Goal: Information Seeking & Learning: Compare options

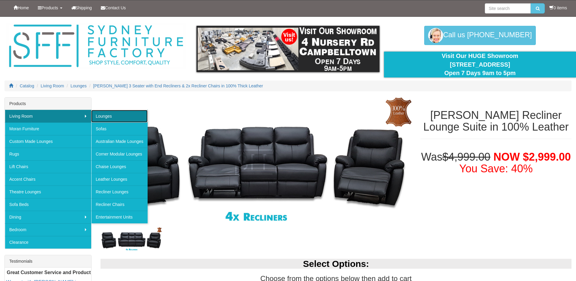
click at [107, 120] on link "Lounges" at bounding box center [119, 116] width 56 height 13
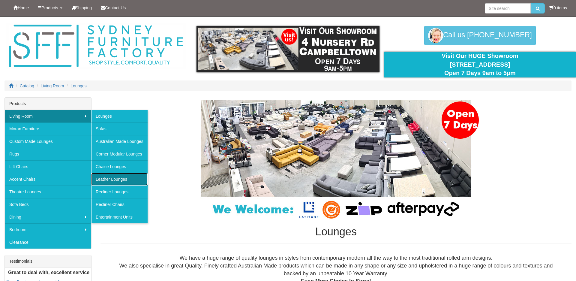
click at [103, 177] on link "Leather Lounges" at bounding box center [119, 179] width 56 height 13
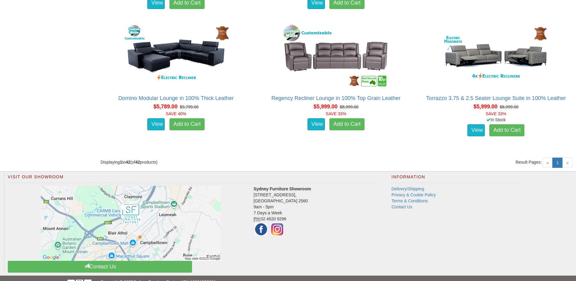
scroll to position [2109, 0]
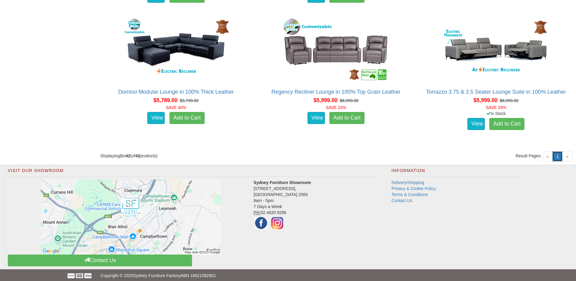
click at [556, 153] on link "1 (current)" at bounding box center [558, 156] width 10 height 10
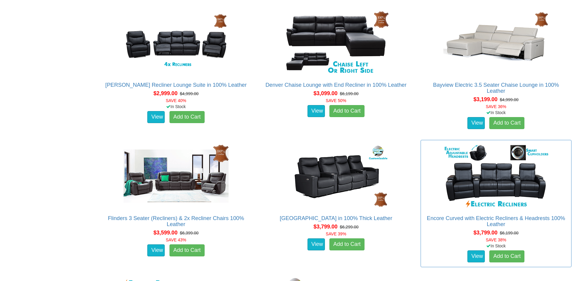
scroll to position [523, 0]
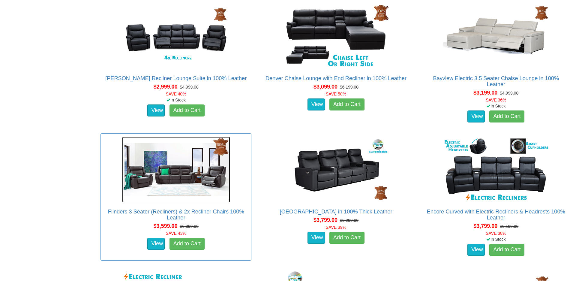
click at [186, 173] on img at bounding box center [176, 170] width 108 height 66
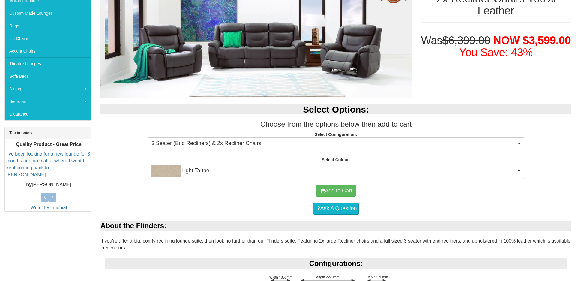
scroll to position [134, 0]
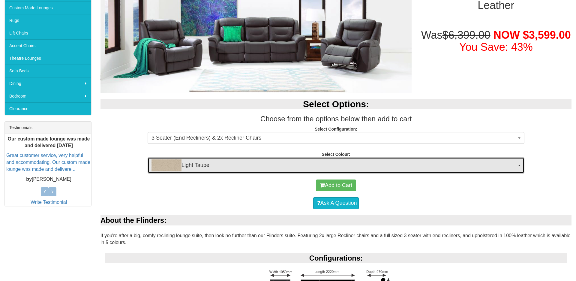
click at [524, 164] on button "Light Taupe" at bounding box center [336, 165] width 377 height 16
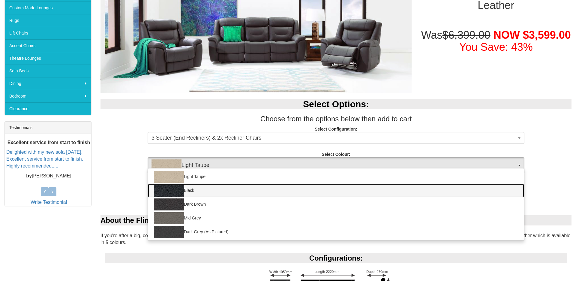
click at [172, 193] on img at bounding box center [169, 191] width 30 height 12
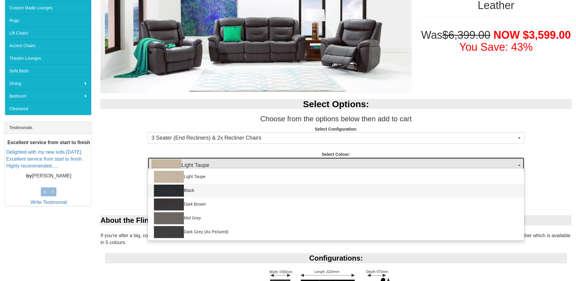
select select "184"
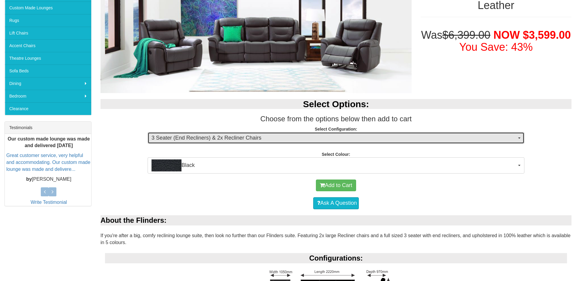
click at [522, 137] on button "3 Seater (End Recliners) & 2x Recliner Chairs" at bounding box center [336, 138] width 377 height 12
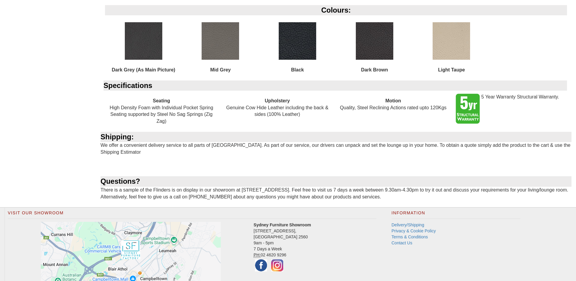
scroll to position [548, 0]
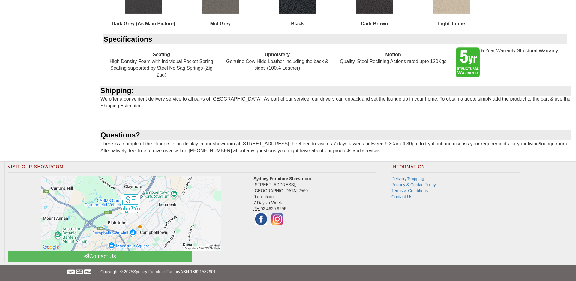
click at [522, 59] on div "5 Year Warranty Structural Warranty." at bounding box center [510, 62] width 116 height 36
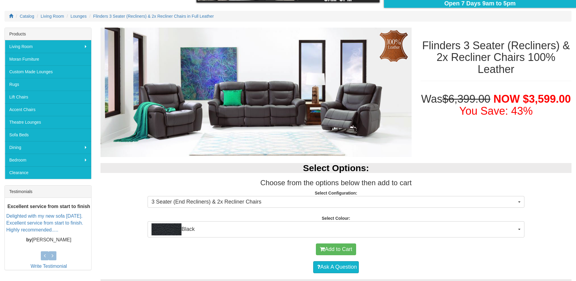
scroll to position [53, 0]
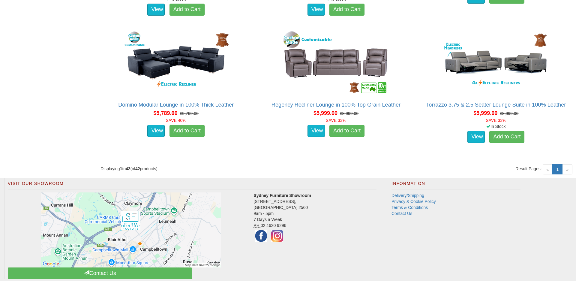
scroll to position [2105, 0]
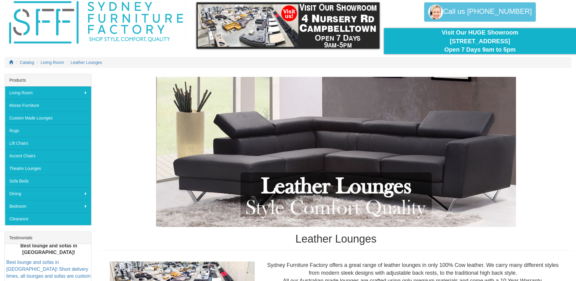
scroll to position [17, 0]
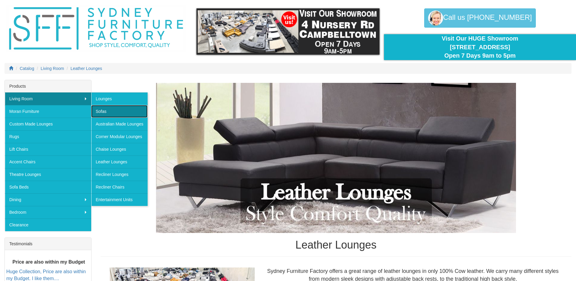
click at [101, 115] on link "Sofas" at bounding box center [119, 111] width 56 height 13
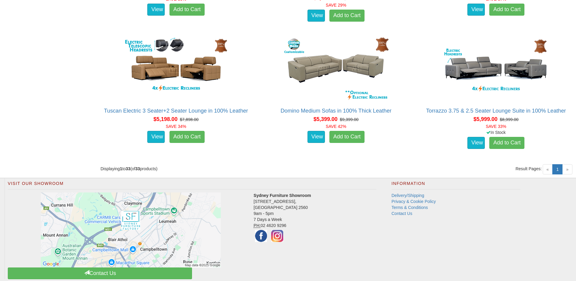
scroll to position [1648, 0]
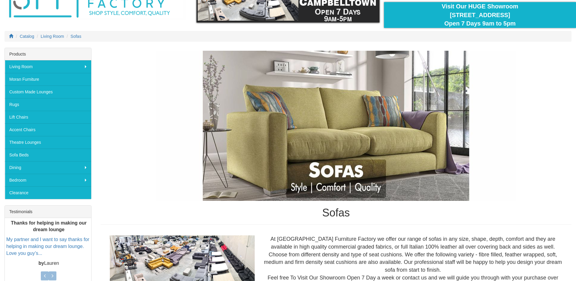
scroll to position [43, 0]
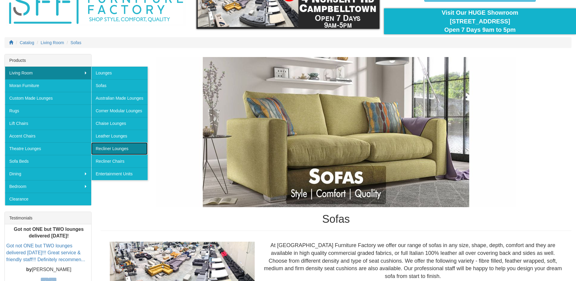
click at [120, 151] on link "Recliner Lounges" at bounding box center [119, 148] width 56 height 13
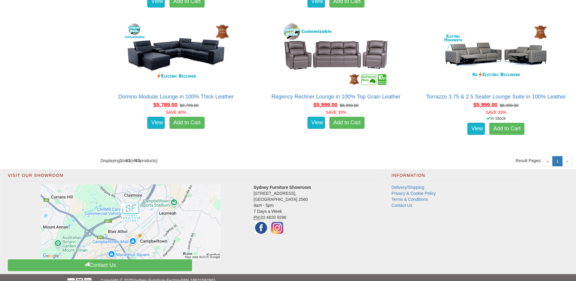
scroll to position [3040, 0]
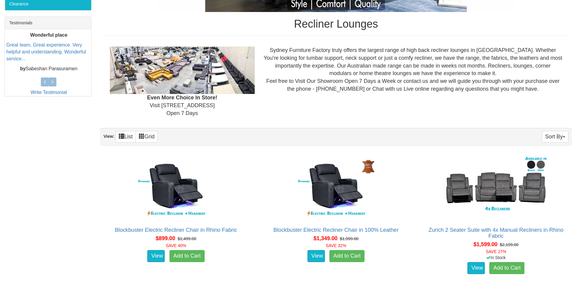
scroll to position [234, 0]
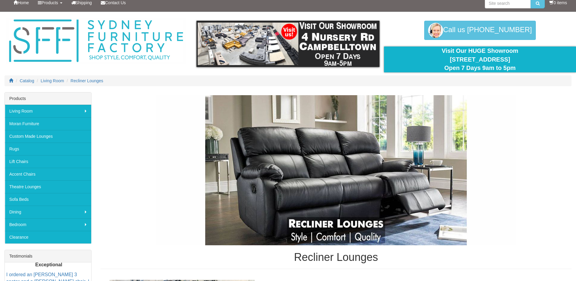
scroll to position [0, 0]
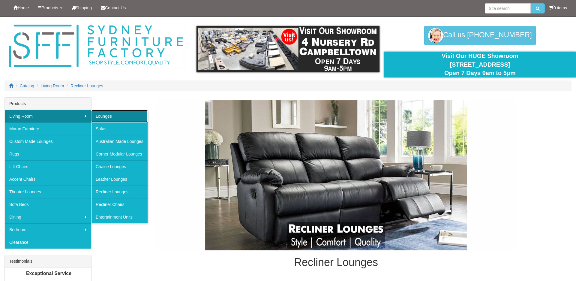
click at [108, 115] on link "Lounges" at bounding box center [119, 116] width 56 height 13
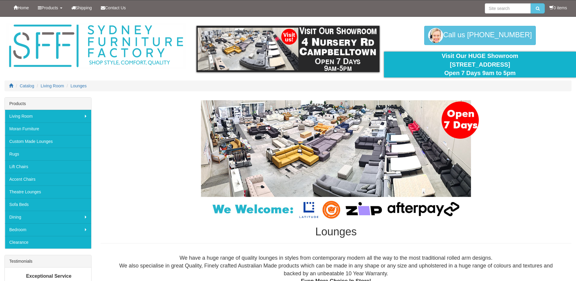
click at [163, 115] on div "Lounges" at bounding box center [336, 171] width 471 height 143
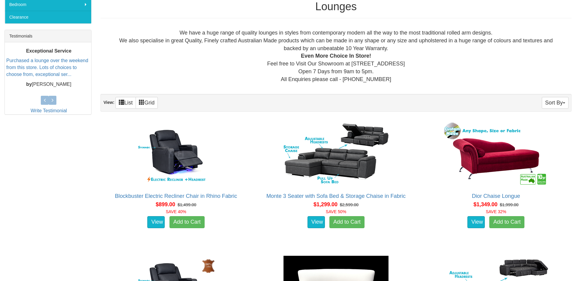
scroll to position [229, 0]
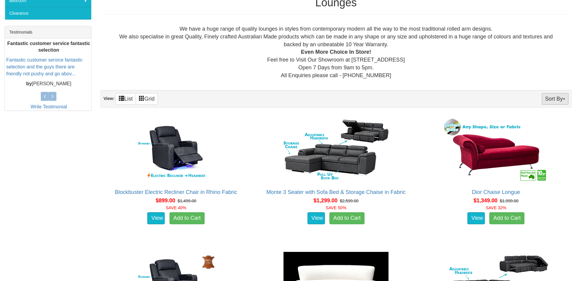
click at [567, 101] on button "Sort By" at bounding box center [555, 99] width 27 height 12
click at [567, 115] on link "Product Name" at bounding box center [544, 111] width 47 height 8
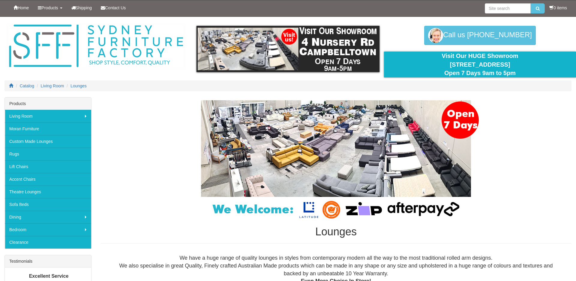
click at [147, 115] on div "Lounges" at bounding box center [336, 171] width 471 height 143
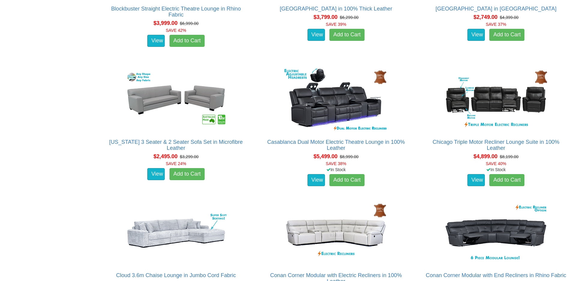
scroll to position [1204, 0]
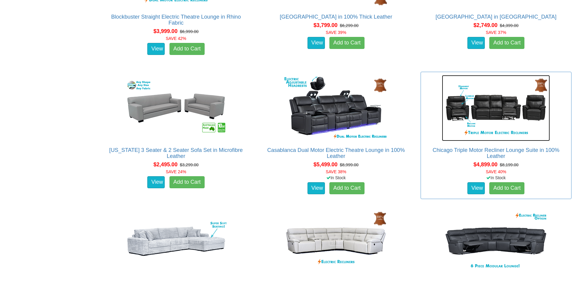
click at [504, 115] on img at bounding box center [496, 108] width 108 height 66
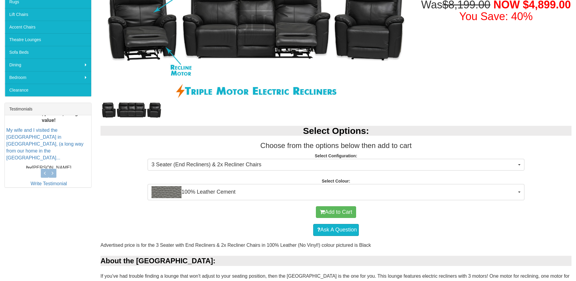
scroll to position [153, 0]
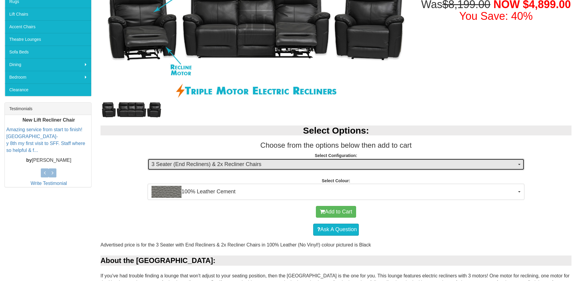
click at [516, 162] on span "3 Seater (End Recliners) & 2x Recliner Chairs" at bounding box center [334, 165] width 365 height 8
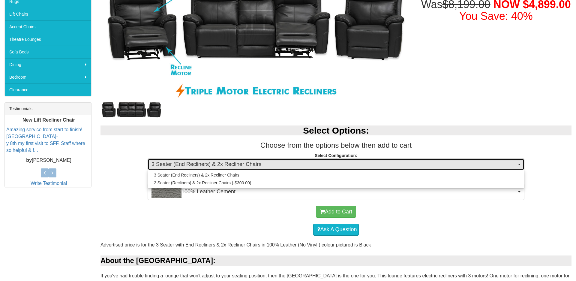
click at [516, 162] on span "3 Seater (End Recliners) & 2x Recliner Chairs" at bounding box center [334, 165] width 365 height 8
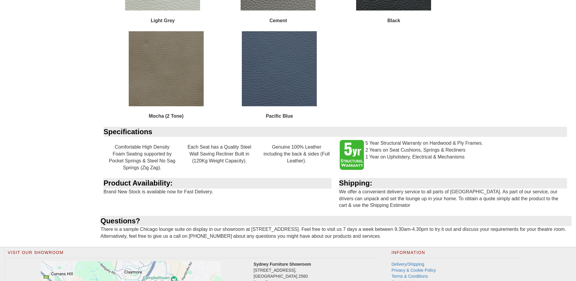
scroll to position [749, 0]
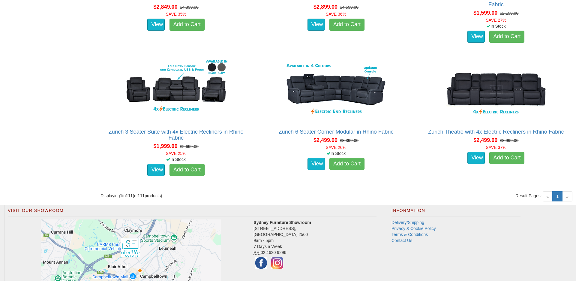
scroll to position [5132, 0]
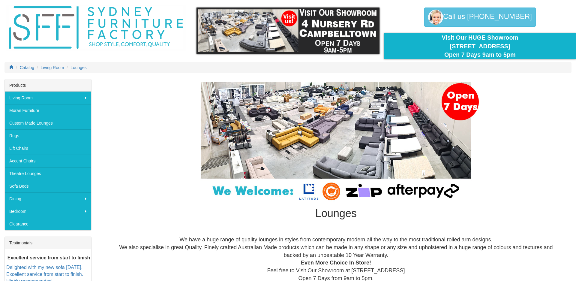
scroll to position [0, 0]
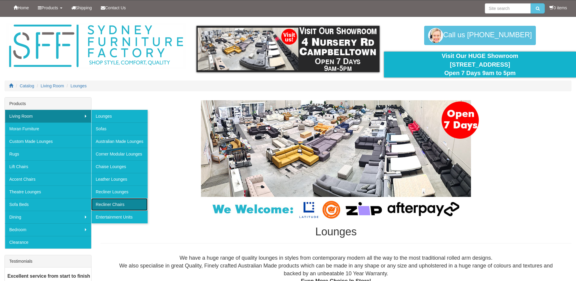
click at [107, 206] on link "Recliner Chairs" at bounding box center [119, 204] width 56 height 13
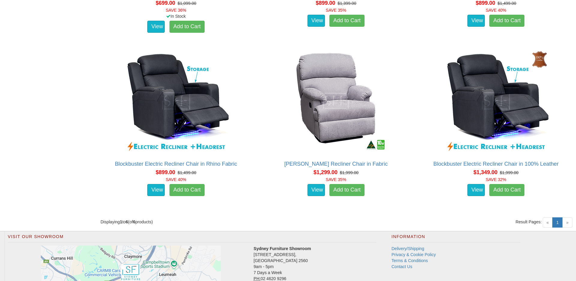
scroll to position [531, 0]
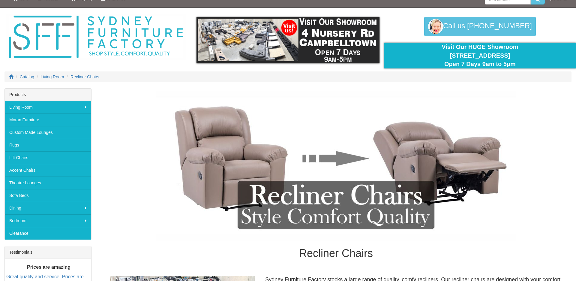
scroll to position [0, 0]
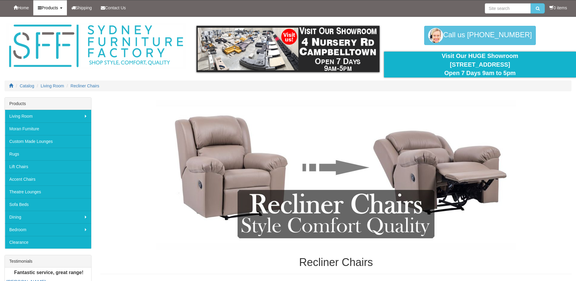
click at [63, 13] on link "Products" at bounding box center [49, 7] width 33 height 15
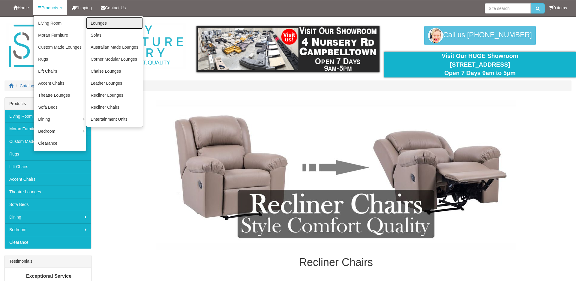
click at [101, 19] on link "Lounges" at bounding box center [114, 23] width 57 height 12
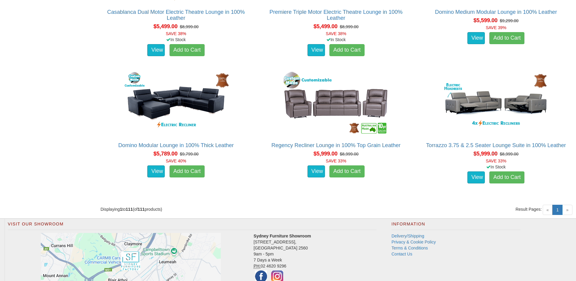
scroll to position [5075, 0]
